Goal: Transaction & Acquisition: Purchase product/service

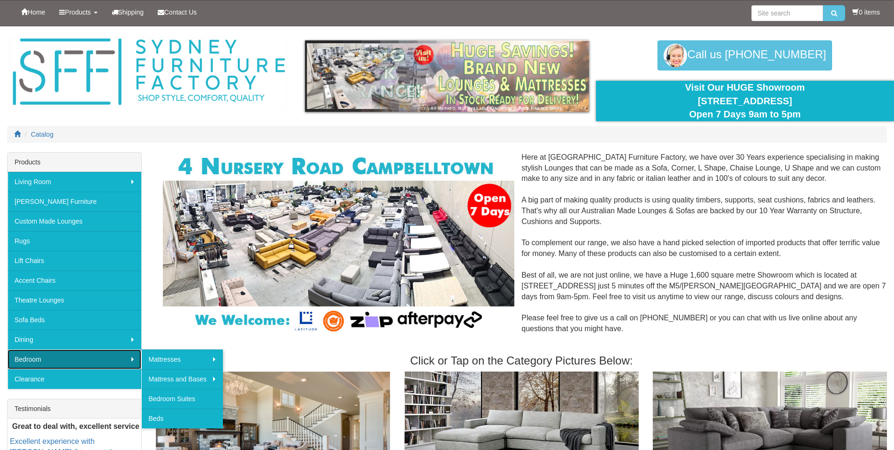
click at [64, 355] on link "Bedroom" at bounding box center [75, 359] width 134 height 20
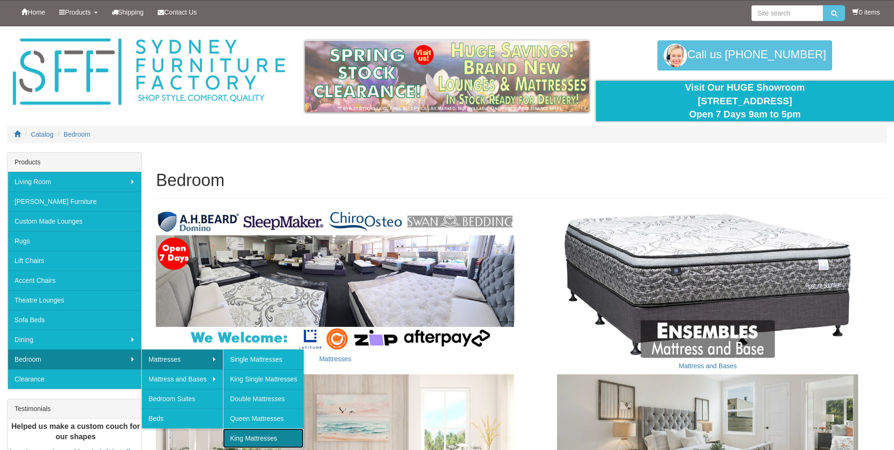
click at [244, 436] on link "King Mattresses" at bounding box center [263, 438] width 81 height 20
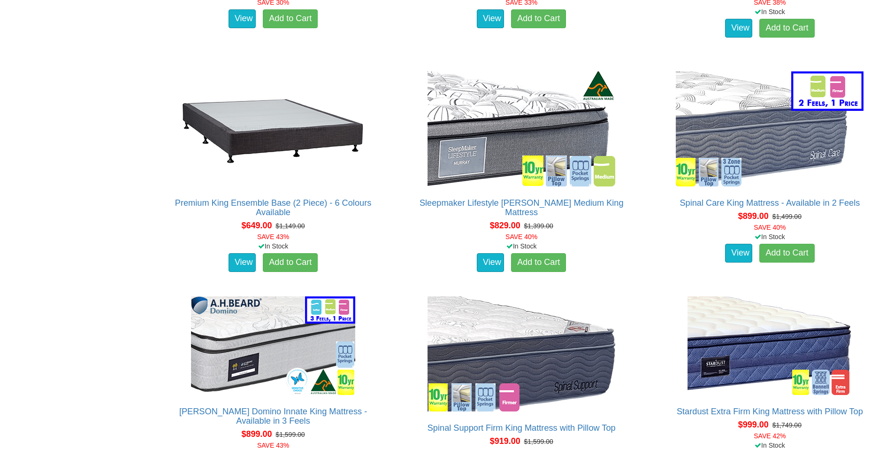
scroll to position [806, 0]
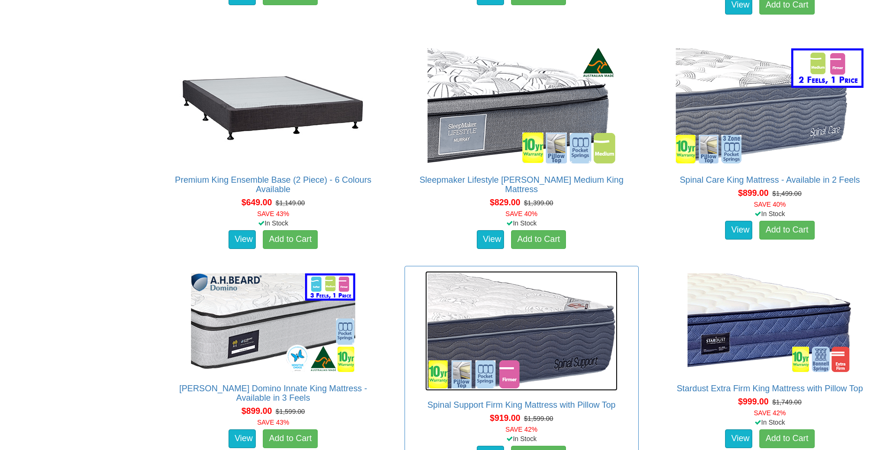
click at [525, 307] on img at bounding box center [521, 331] width 192 height 120
